Goal: Task Accomplishment & Management: Complete application form

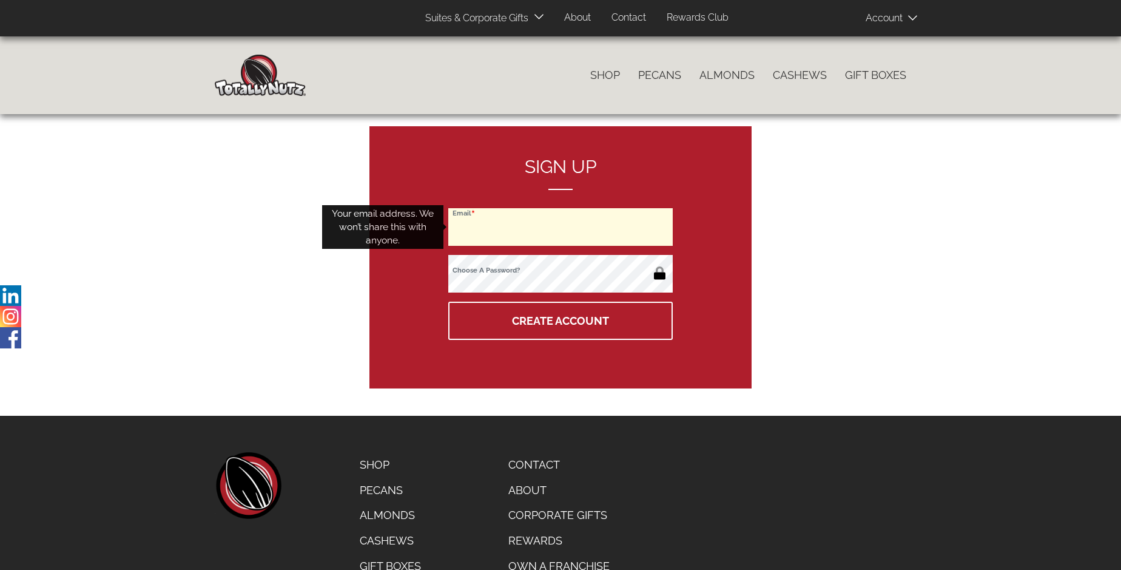
click at [560, 227] on input "Email" at bounding box center [560, 227] width 224 height 38
type input "[EMAIL_ADDRESS][DOMAIN_NAME]"
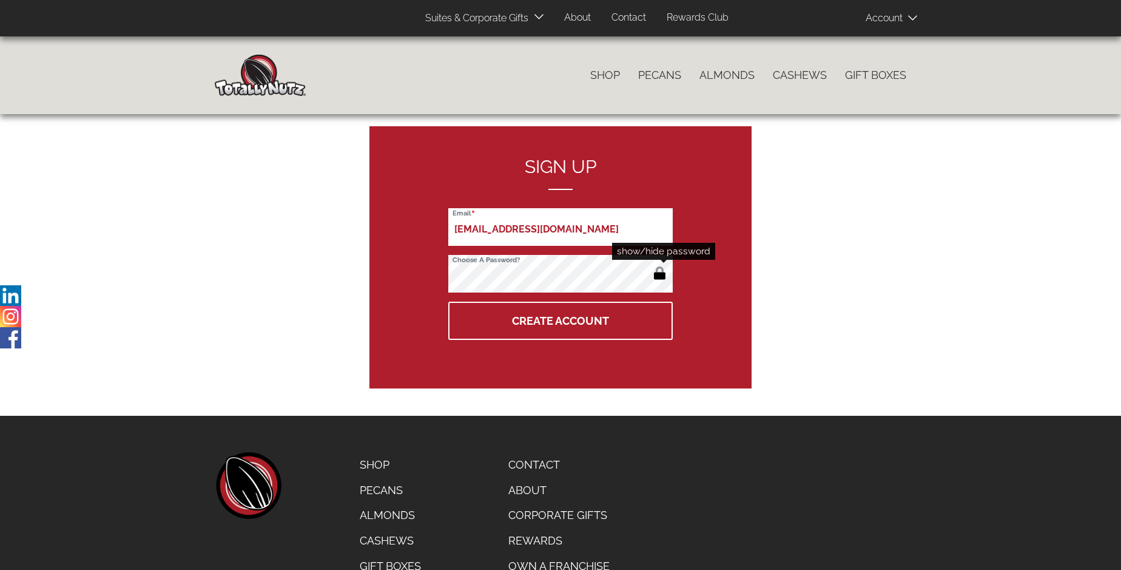
click at [659, 274] on button "button" at bounding box center [660, 273] width 20 height 19
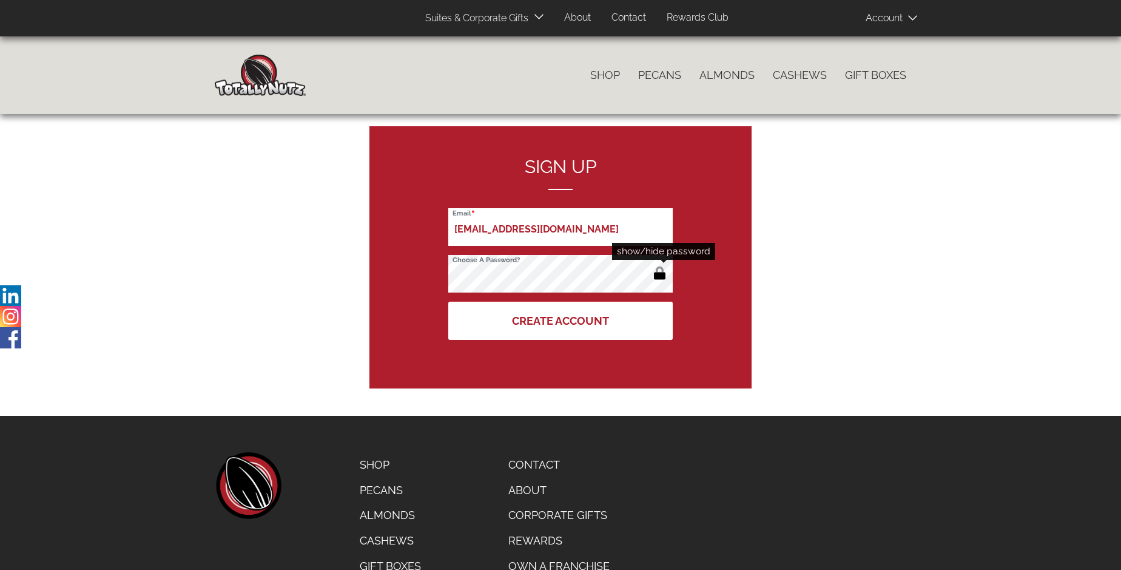
click at [560, 320] on button "Create Account" at bounding box center [560, 320] width 224 height 38
